Goal: Book appointment/travel/reservation

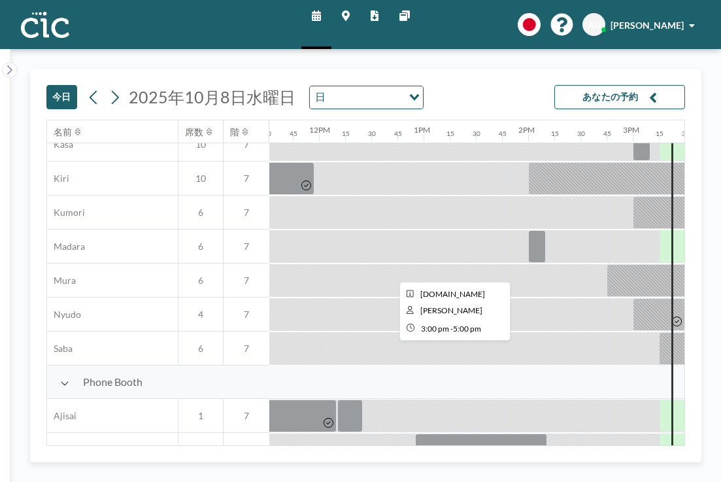
scroll to position [148, 1205]
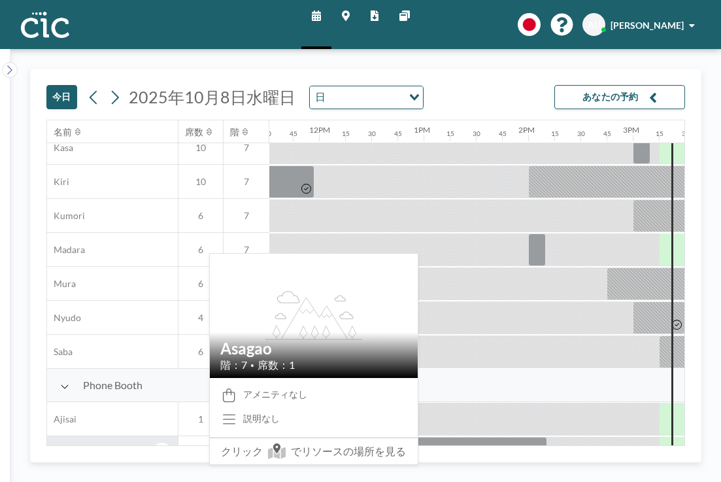
click at [56, 447] on span "Asagao" at bounding box center [65, 453] width 36 height 12
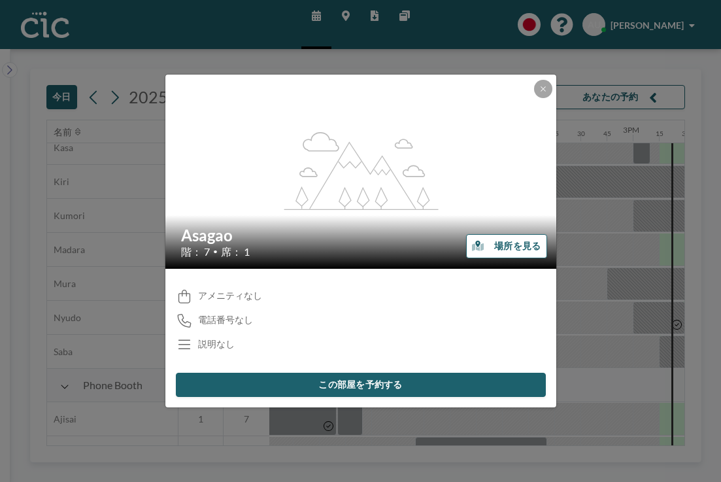
click at [480, 242] on button "場所を見る" at bounding box center [506, 246] width 80 height 24
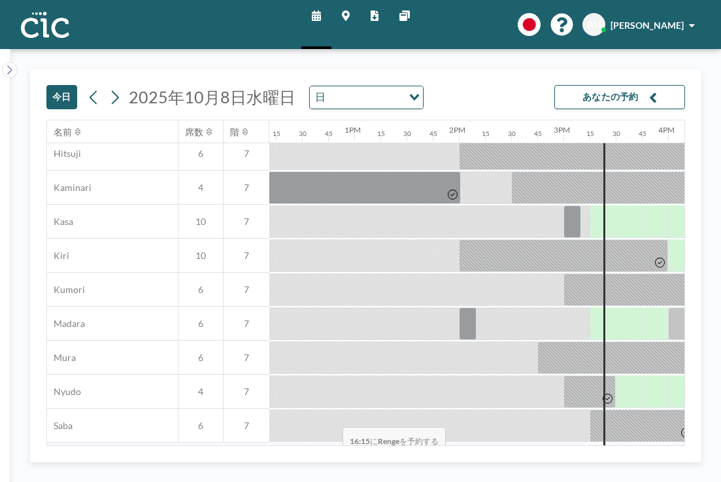
scroll to position [0, 1274]
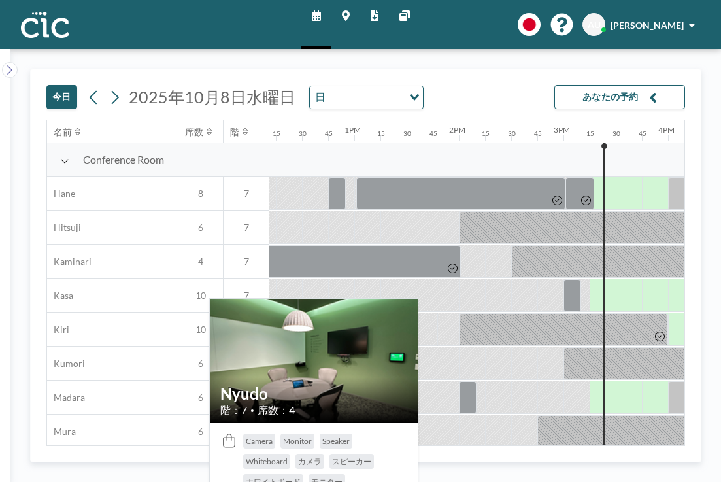
click at [155, 459] on icon at bounding box center [162, 465] width 15 height 13
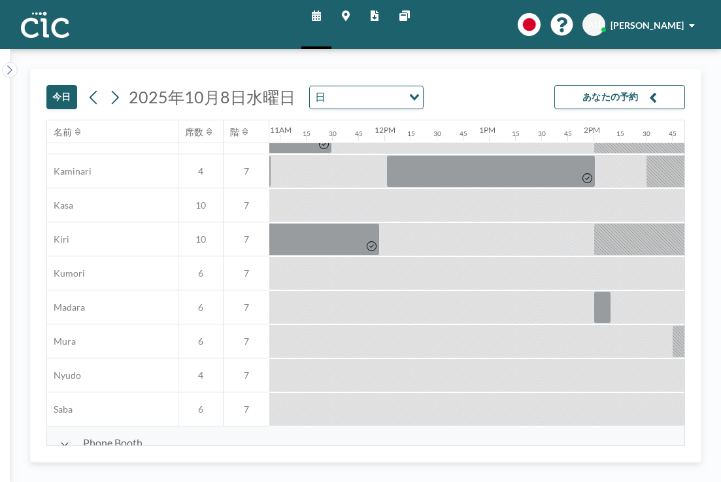
scroll to position [90, 1140]
drag, startPoint x: 403, startPoint y: 293, endPoint x: 613, endPoint y: 289, distance: 210.5
click at [613, 359] on div at bounding box center [384, 376] width 2510 height 34
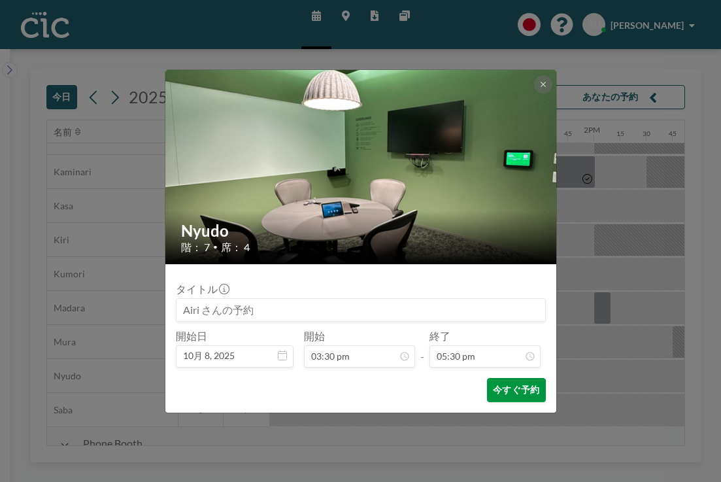
click at [498, 378] on button "今すぐ予約" at bounding box center [516, 390] width 58 height 24
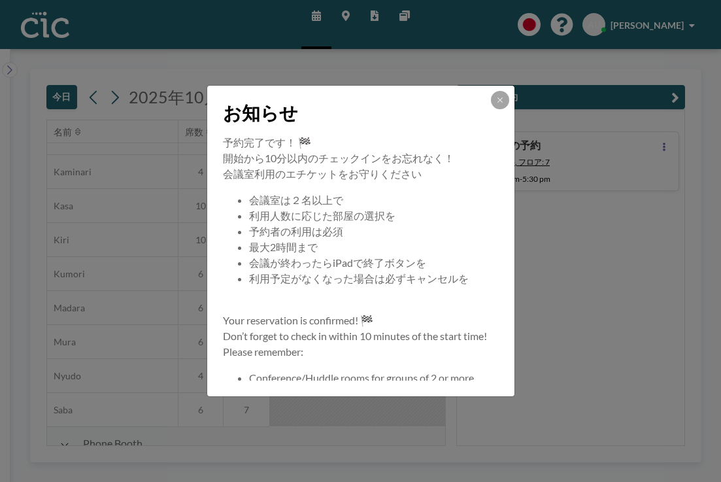
scroll to position [89, 0]
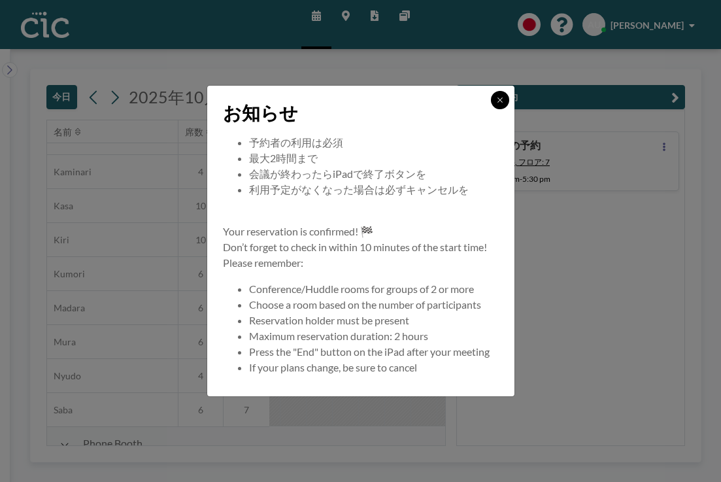
click at [496, 104] on icon at bounding box center [500, 100] width 8 height 8
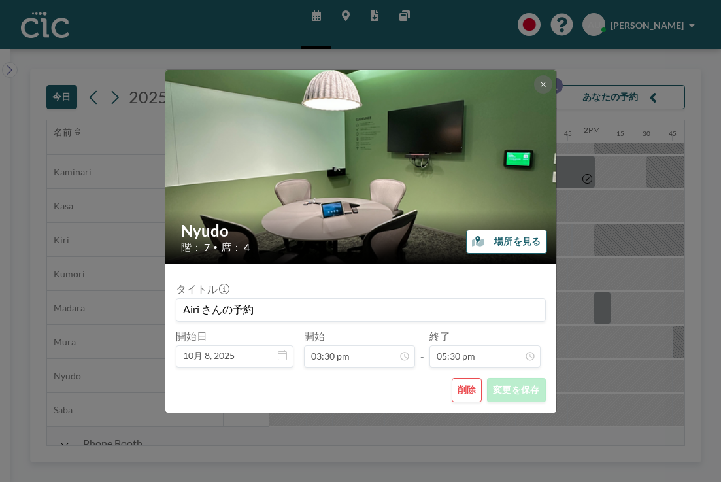
click at [477, 241] on button "場所を見る" at bounding box center [506, 241] width 80 height 24
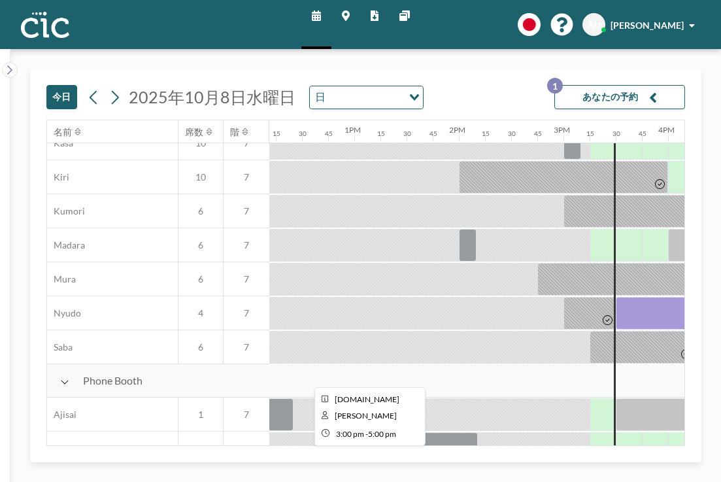
scroll to position [153, 1274]
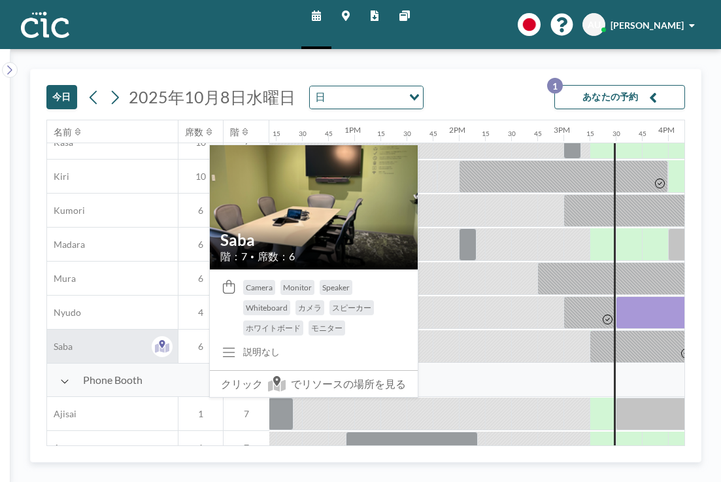
click at [57, 341] on span "Saba" at bounding box center [59, 347] width 25 height 12
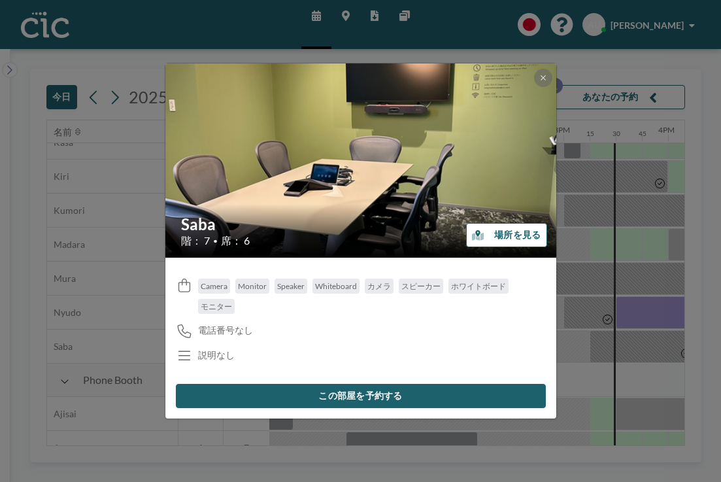
click at [495, 229] on button "場所を見る" at bounding box center [506, 235] width 80 height 24
